Goal: Find contact information: Find contact information

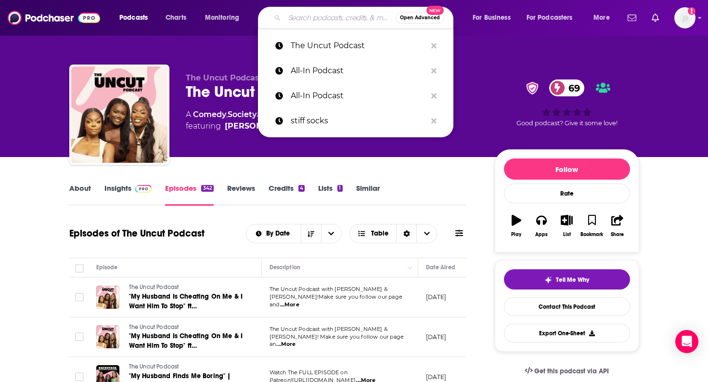
click at [342, 20] on input "Search podcasts, credits, & more..." at bounding box center [340, 17] width 111 height 15
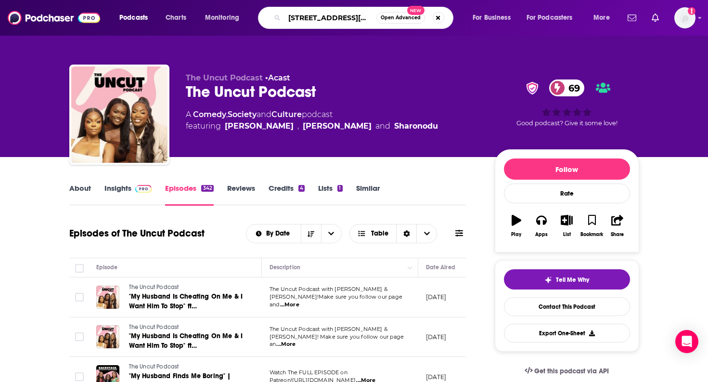
paste input "Lemonade Stand"
type input "Lemonade Stand"
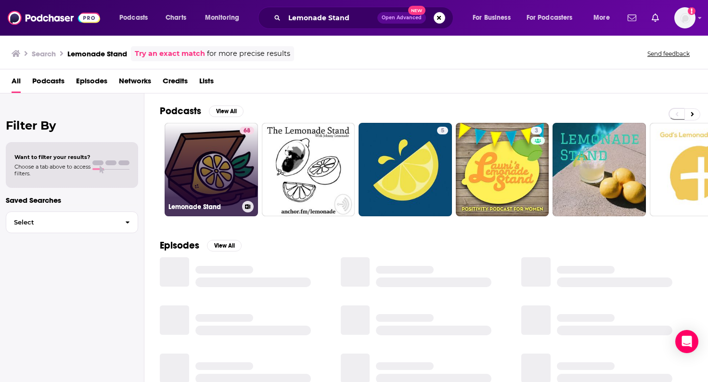
click at [236, 177] on link "68 Lemonade Stand" at bounding box center [211, 169] width 93 height 93
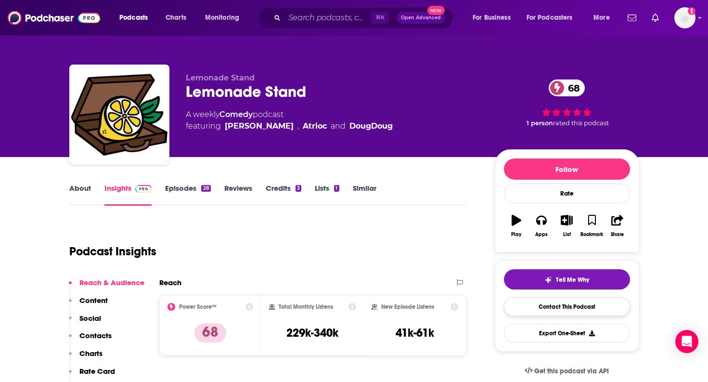
click at [522, 309] on link "Contact This Podcast" at bounding box center [567, 306] width 126 height 19
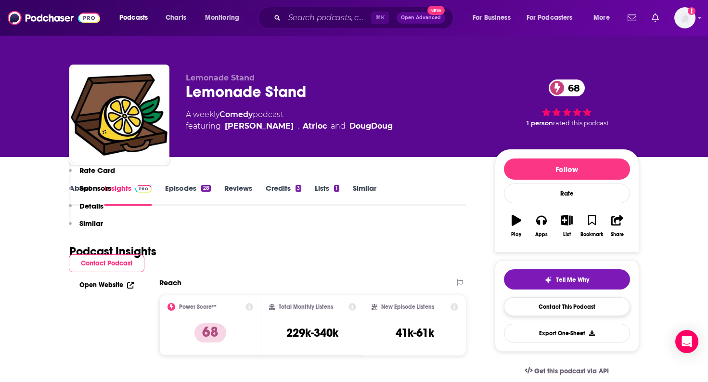
scroll to position [894, 0]
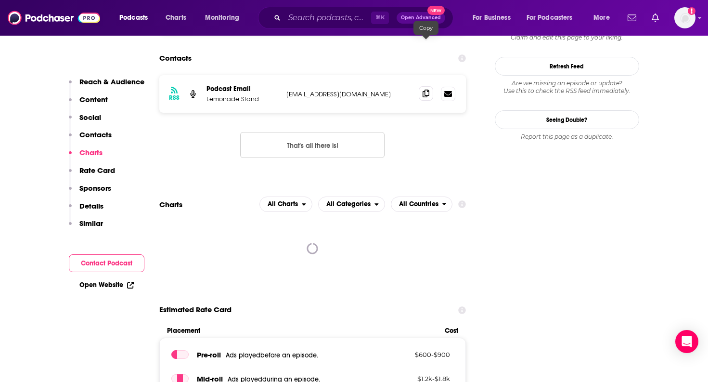
click at [424, 90] on icon at bounding box center [426, 94] width 7 height 8
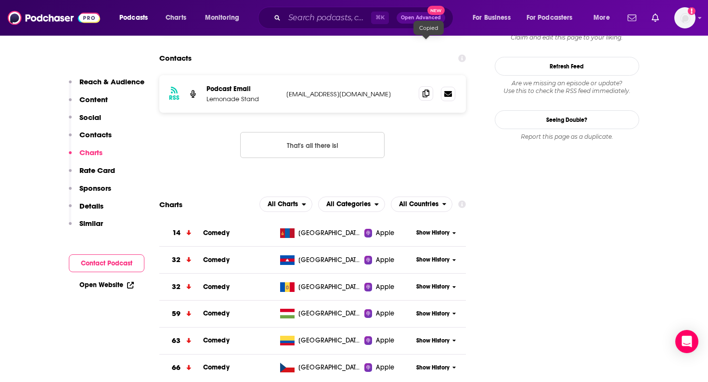
click at [424, 90] on icon at bounding box center [426, 94] width 7 height 8
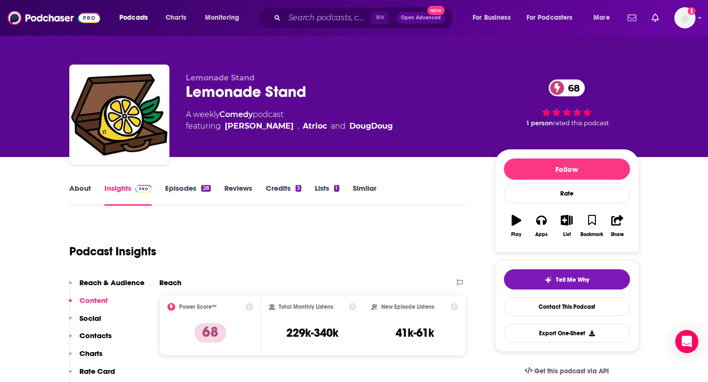
scroll to position [0, 0]
